Goal: Task Accomplishment & Management: Use online tool/utility

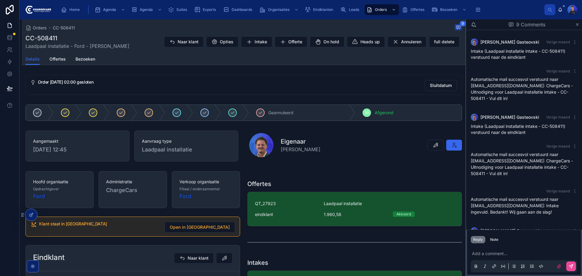
click at [345, 71] on div "Orders CC-508411 9 CC-508411 Laadpaal installatie - Ford - Marlies Buis Naar kl…" at bounding box center [243, 280] width 443 height 522
click at [352, 28] on div "Orders CC-508411 9" at bounding box center [243, 27] width 436 height 7
click at [368, 63] on div "Details Offertes Bezoeken" at bounding box center [243, 59] width 436 height 12
click at [190, 59] on div "Details Offertes Bezoeken" at bounding box center [243, 59] width 436 height 12
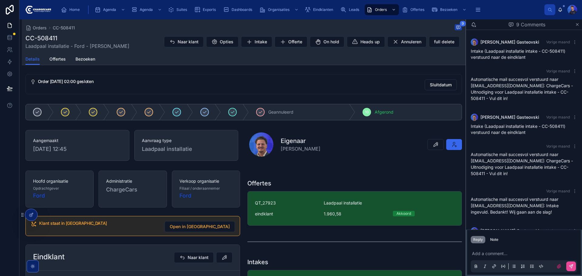
click at [237, 56] on div "Details Offertes Bezoeken" at bounding box center [243, 59] width 436 height 12
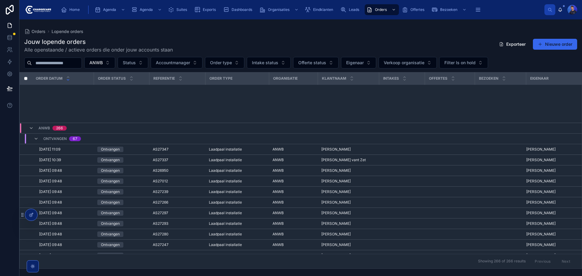
scroll to position [147, 0]
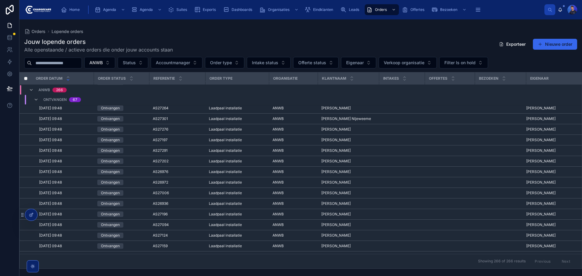
click at [359, 45] on div "Jouw lopende orders Alle openstaande / actieve orders die onder jouw accounts s…" at bounding box center [300, 46] width 553 height 16
drag, startPoint x: 213, startPoint y: 31, endPoint x: 201, endPoint y: 35, distance: 12.6
click at [212, 31] on div "Orders Lopende orders" at bounding box center [300, 31] width 553 height 5
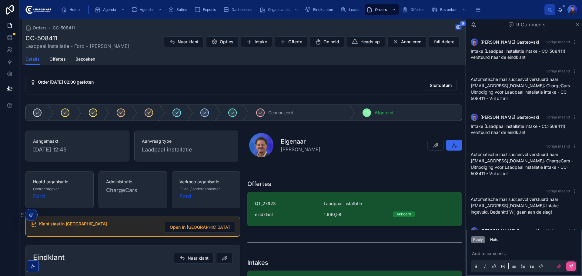
click at [240, 130] on div "Aangemaakt 18-8-2025 12:45 Aanvraag type Laadpaal installatie" at bounding box center [132, 146] width 220 height 36
click at [227, 67] on div "Orders CC-508411 9 CC-508411 Laadpaal installatie - Ford - Marlies Buis Naar kl…" at bounding box center [243, 280] width 443 height 522
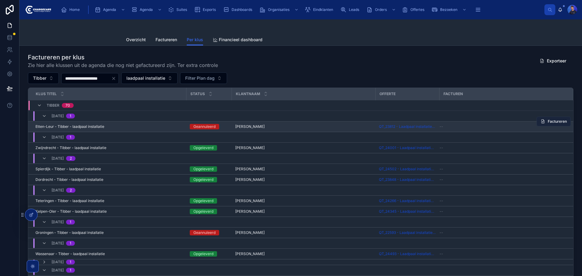
click at [552, 124] on button "Factureren" at bounding box center [553, 122] width 34 height 10
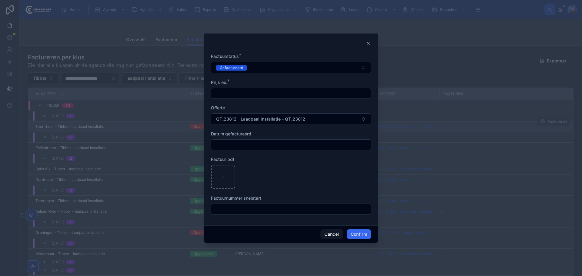
click at [369, 42] on icon at bounding box center [368, 43] width 2 height 2
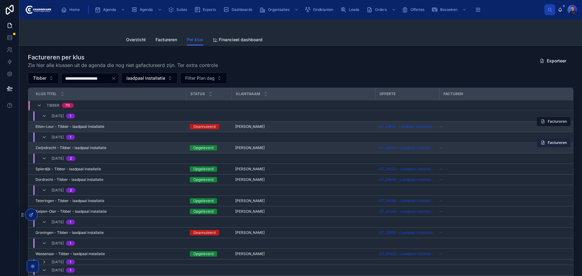
click at [547, 141] on span "Factureren" at bounding box center [556, 142] width 19 height 5
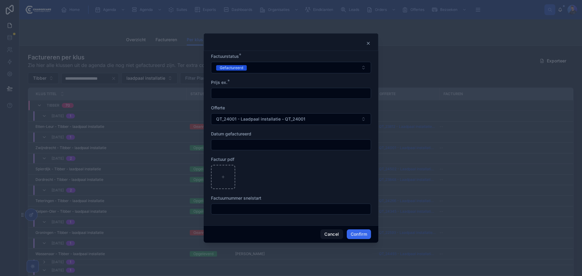
click at [366, 41] on icon at bounding box center [368, 43] width 5 height 5
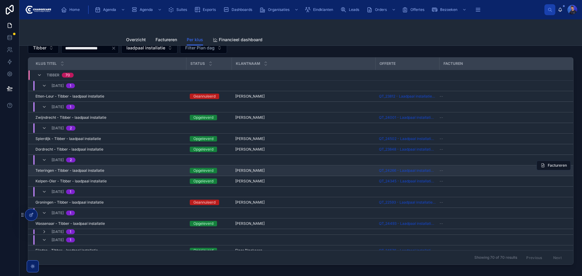
scroll to position [61, 0]
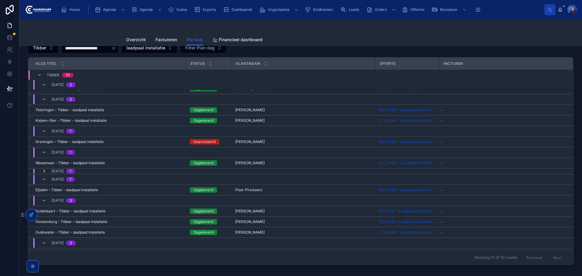
click at [45, 170] on icon at bounding box center [44, 171] width 5 height 5
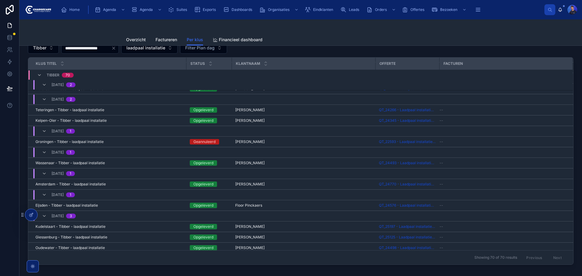
scroll to position [0, 0]
